Goal: Book appointment/travel/reservation

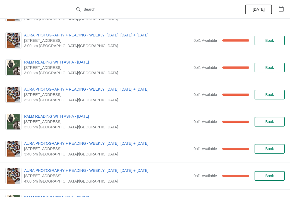
scroll to position [375, 0]
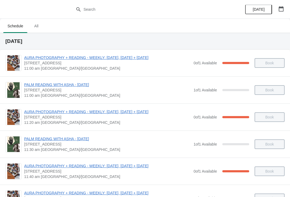
click at [280, 8] on icon "button" at bounding box center [281, 8] width 5 height 5
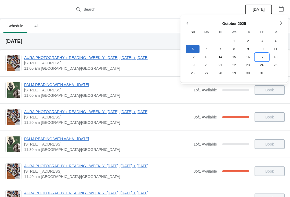
click at [259, 59] on button "17" at bounding box center [262, 57] width 14 height 8
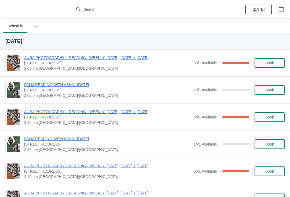
click at [128, 95] on span "2:00 pm [GEOGRAPHIC_DATA]/[GEOGRAPHIC_DATA]" at bounding box center [107, 95] width 167 height 5
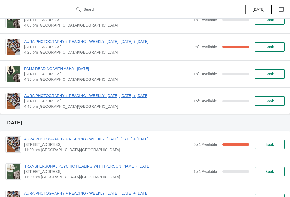
scroll to position [348, 0]
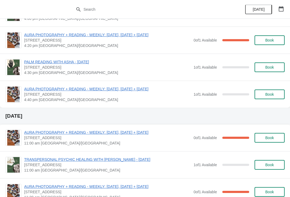
click at [272, 66] on span "Book" at bounding box center [269, 67] width 9 height 4
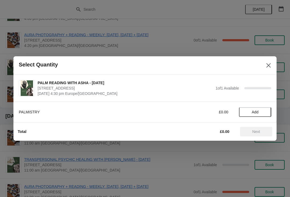
click at [260, 114] on span "Add" at bounding box center [255, 112] width 23 height 4
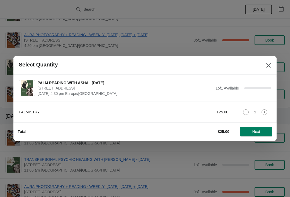
click at [256, 131] on span "Next" at bounding box center [257, 132] width 8 height 4
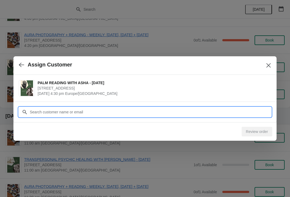
click at [103, 107] on input "Customer" at bounding box center [151, 112] width 242 height 10
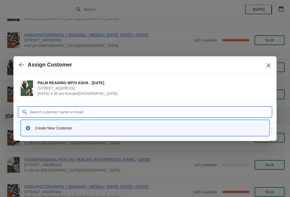
click at [68, 128] on div "Create New Customer" at bounding box center [150, 128] width 230 height 5
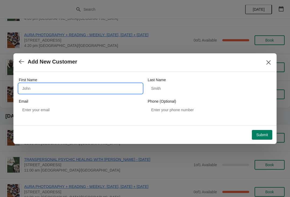
click at [91, 88] on input "First Name" at bounding box center [81, 89] width 124 height 10
type input "Maryam"
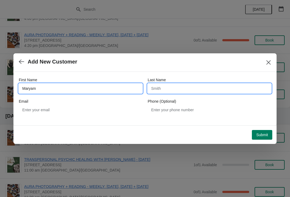
click at [188, 93] on input "Last Name" at bounding box center [210, 89] width 124 height 10
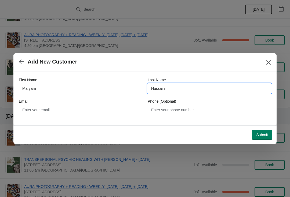
type input "Hussain"
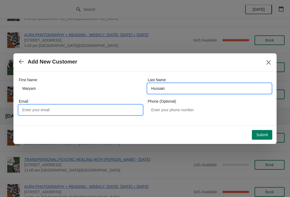
click at [96, 108] on input "Email" at bounding box center [81, 110] width 124 height 10
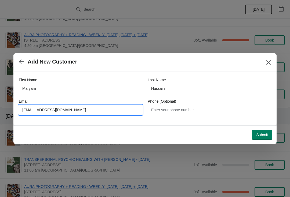
type input "Maryamh93@live.com"
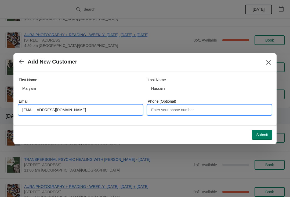
click at [186, 109] on input "Phone (Optional)" at bounding box center [210, 110] width 124 height 10
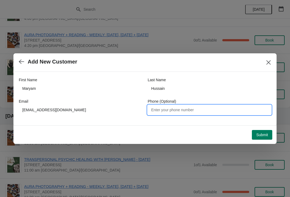
click at [189, 113] on input "Phone (Optional)" at bounding box center [210, 110] width 124 height 10
type input "07847222706"
click at [263, 138] on button "Submit" at bounding box center [262, 135] width 20 height 10
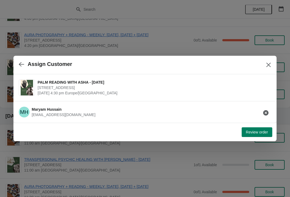
click at [259, 131] on span "Review order" at bounding box center [257, 132] width 22 height 4
